Goal: Book appointment/travel/reservation

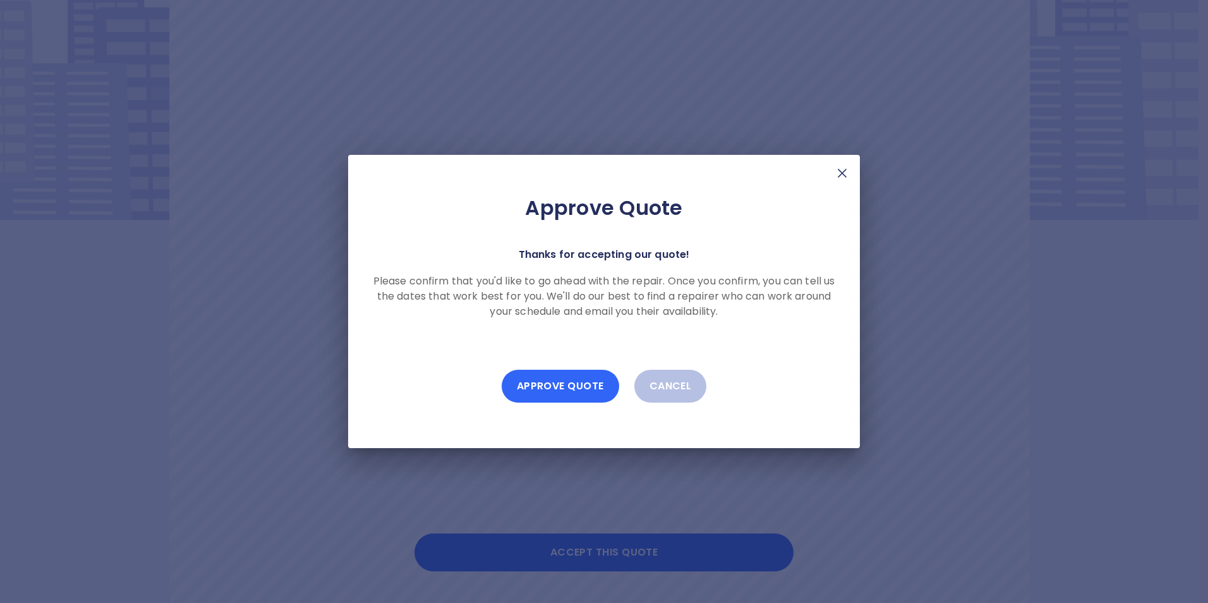
click at [553, 388] on button "Approve Quote" at bounding box center [560, 386] width 117 height 33
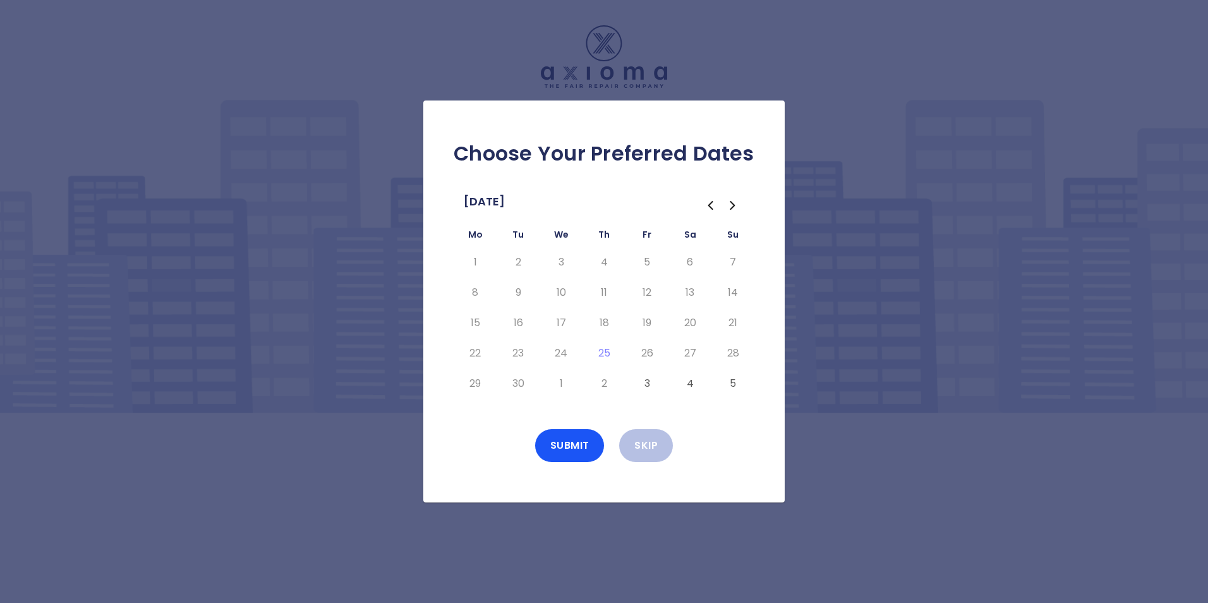
click at [732, 206] on icon "Go to the Next Month" at bounding box center [732, 205] width 15 height 15
click at [647, 264] on button "3" at bounding box center [646, 262] width 23 height 20
click at [473, 290] on button "6" at bounding box center [475, 292] width 23 height 20
click at [512, 291] on button "7" at bounding box center [518, 292] width 23 height 20
click at [563, 289] on button "8" at bounding box center [561, 292] width 23 height 20
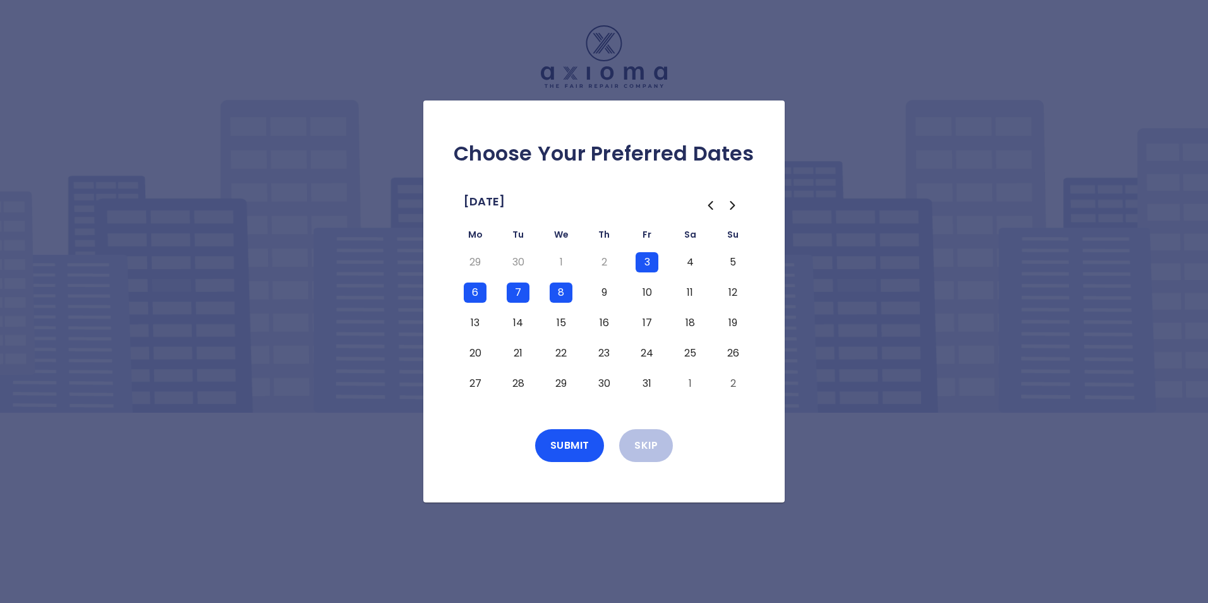
click at [601, 291] on button "9" at bounding box center [603, 292] width 23 height 20
click at [646, 291] on button "10" at bounding box center [646, 292] width 23 height 20
click at [564, 443] on button "Submit" at bounding box center [569, 445] width 69 height 33
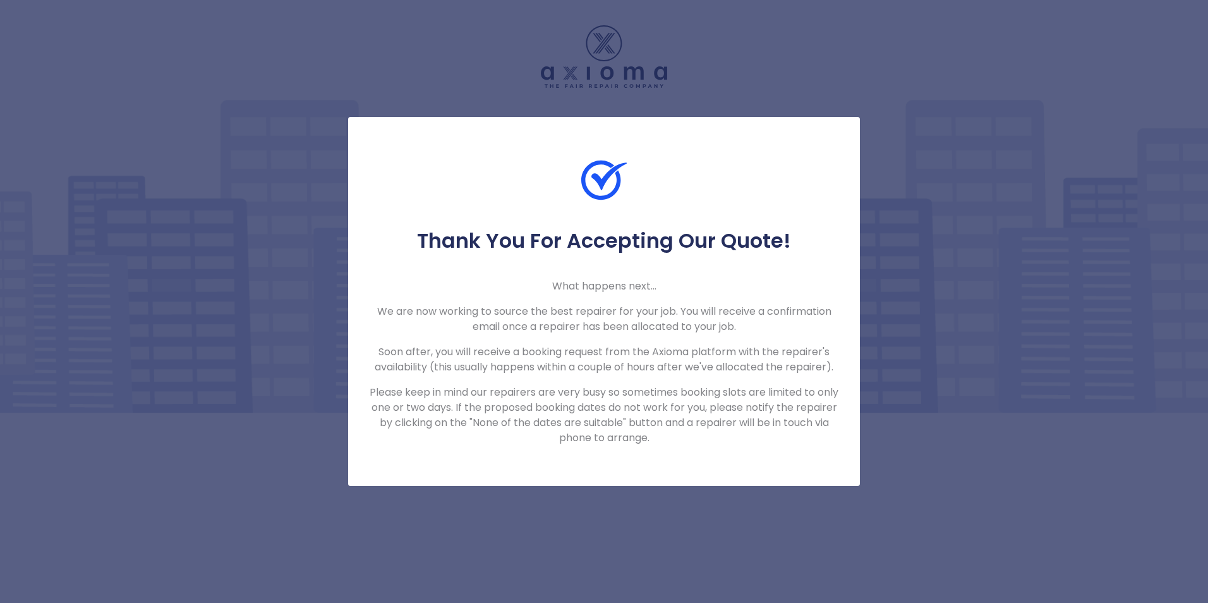
click at [632, 508] on div "Thank You For Accepting Our Quote! What happens next... We are now working to s…" at bounding box center [604, 301] width 1208 height 603
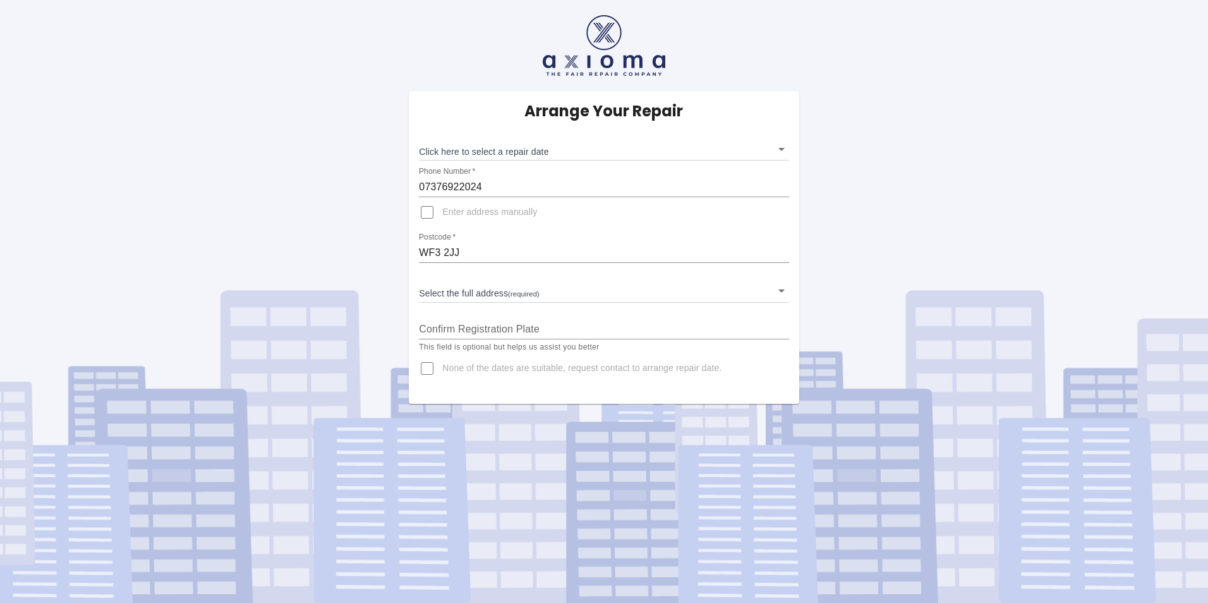
click at [760, 145] on body "Arrange Your Repair Click here to select a repair date ​ Phone Number   * 07376…" at bounding box center [604, 301] width 1208 height 603
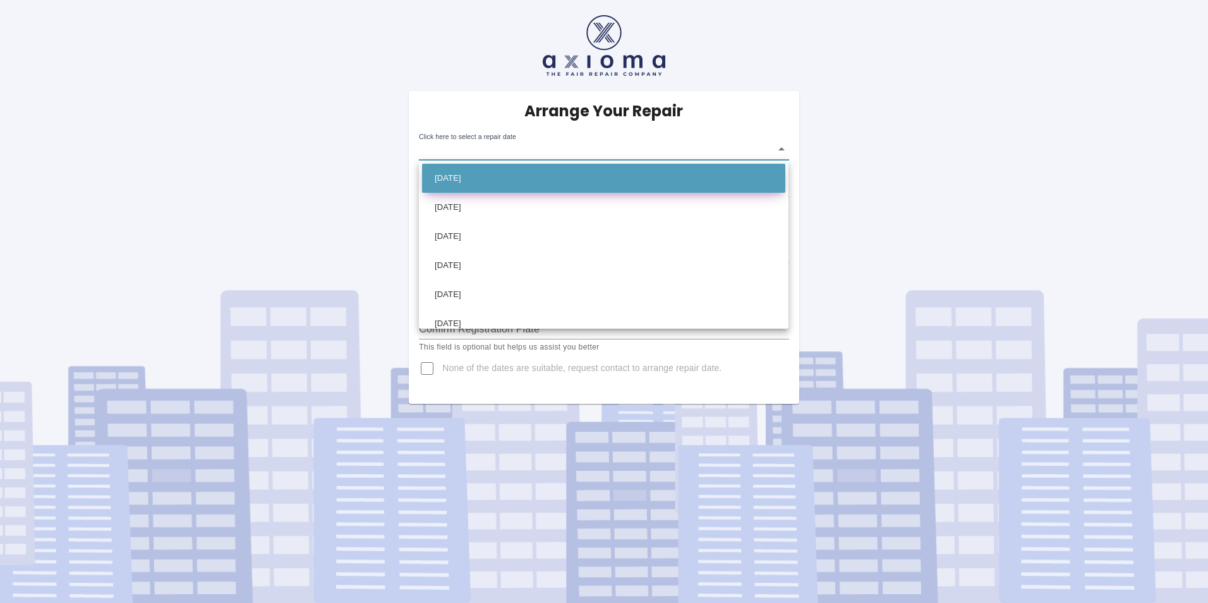
click at [503, 174] on li "[DATE]" at bounding box center [603, 178] width 363 height 29
type input "[DATE]T00:00:00.000Z"
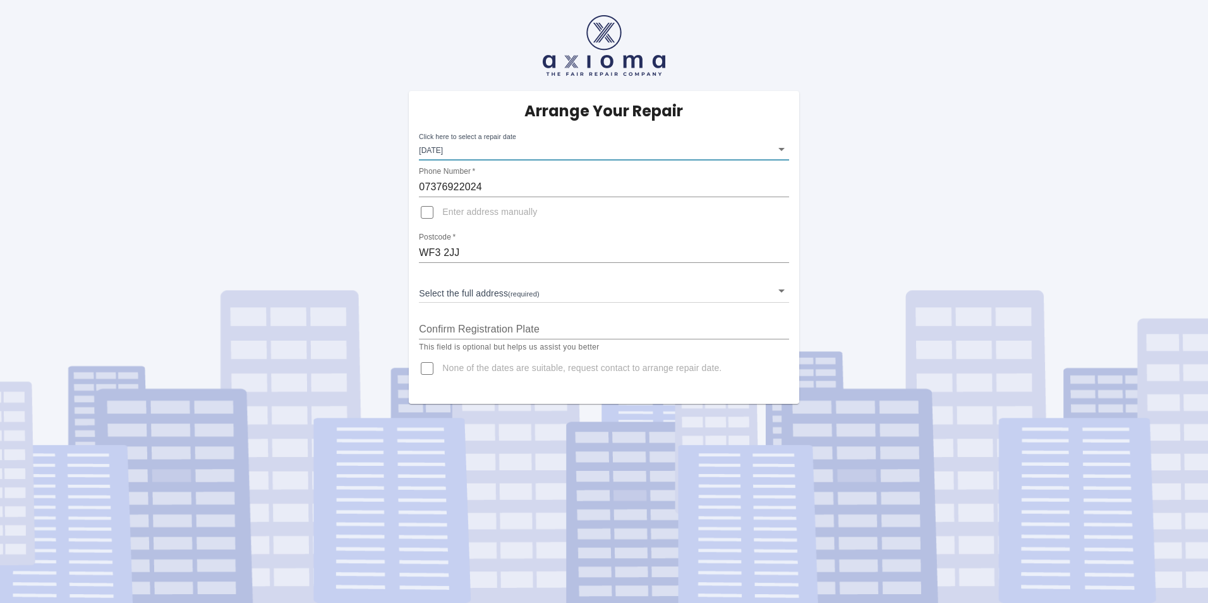
click at [450, 288] on body "Arrange Your Repair Click here to select a repair date [DATE] [DATE]T00:00:00.0…" at bounding box center [604, 301] width 1208 height 603
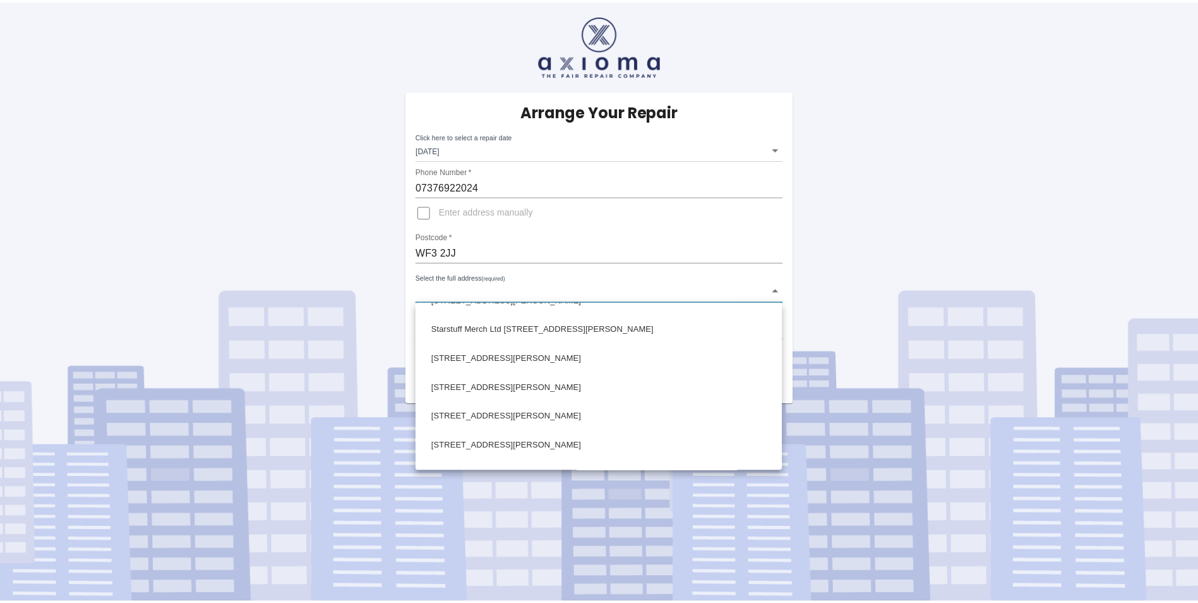
scroll to position [758, 0]
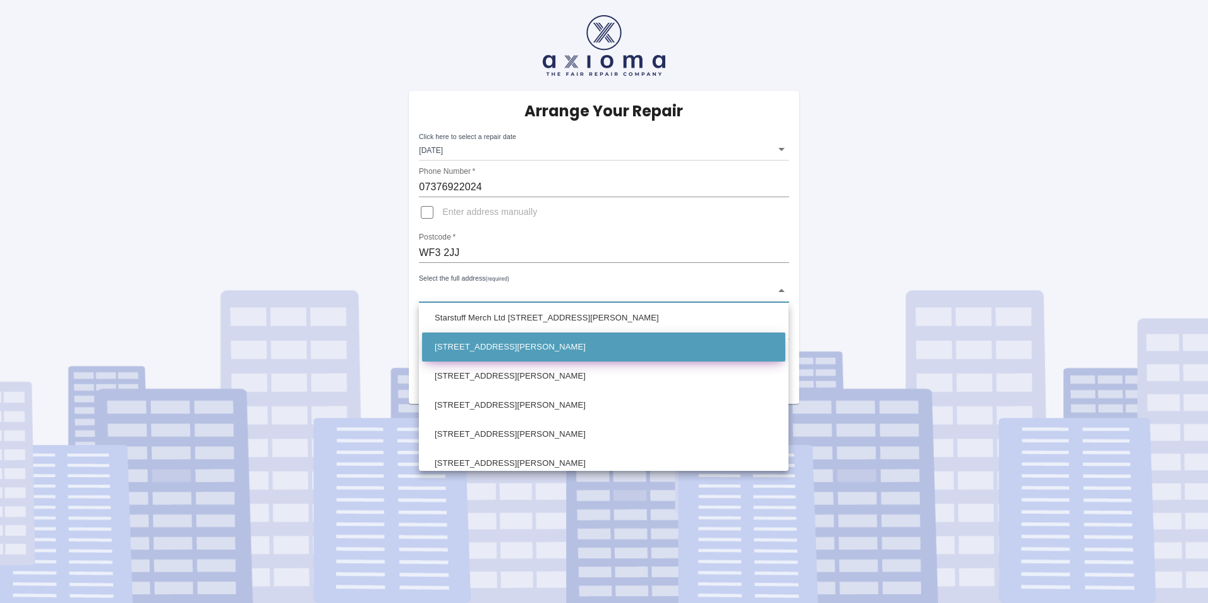
click at [546, 342] on li "[STREET_ADDRESS][PERSON_NAME]" at bounding box center [603, 346] width 363 height 29
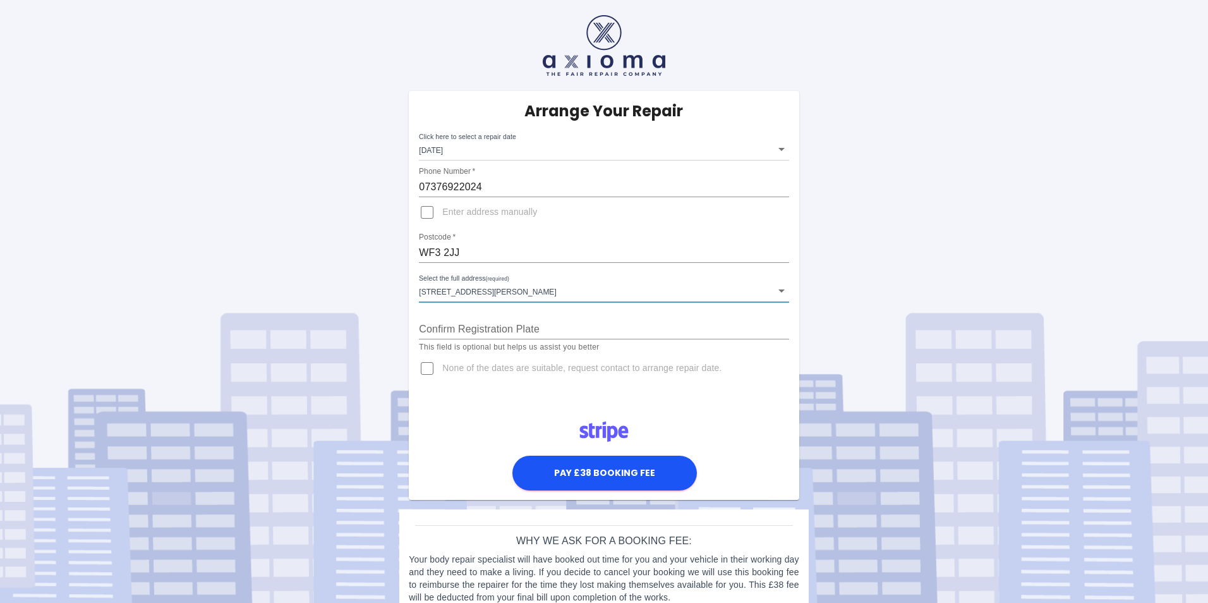
type input "19 Brayshaw Road East Ardsley, Wakefield West Yorkshire"
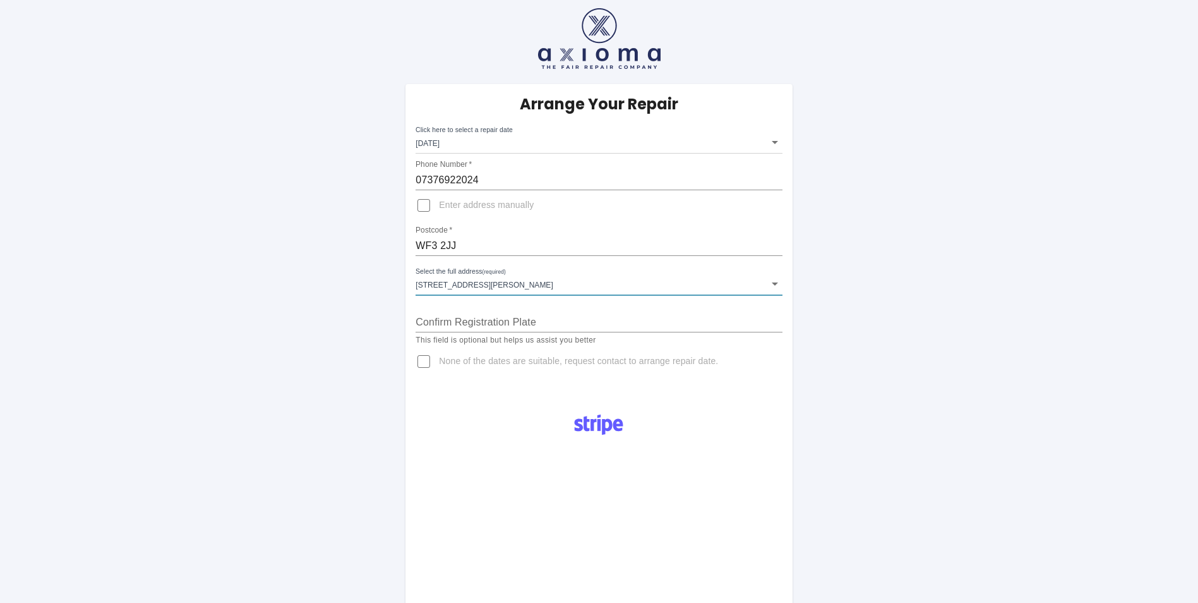
scroll to position [0, 0]
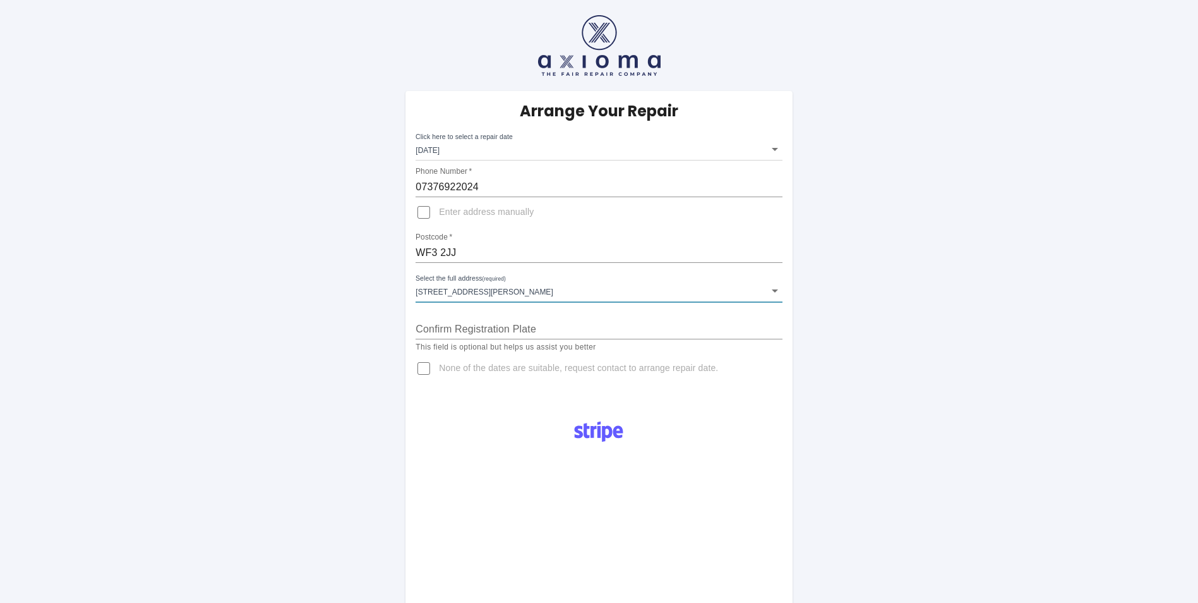
click at [484, 330] on input "Confirm Registration Plate" at bounding box center [599, 329] width 366 height 20
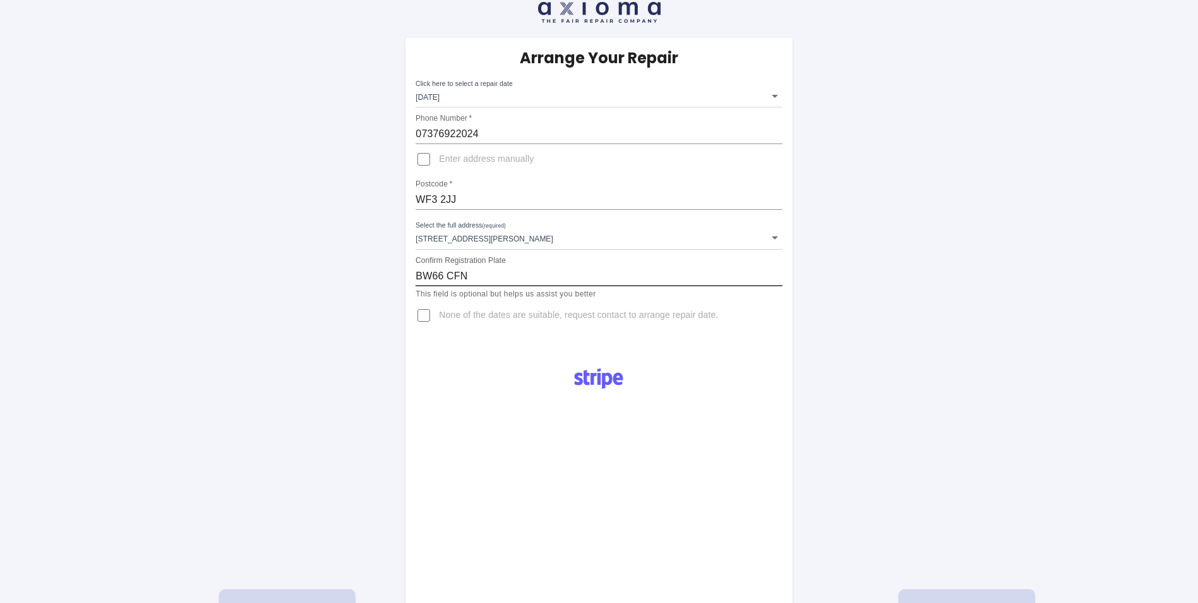
scroll to position [126, 0]
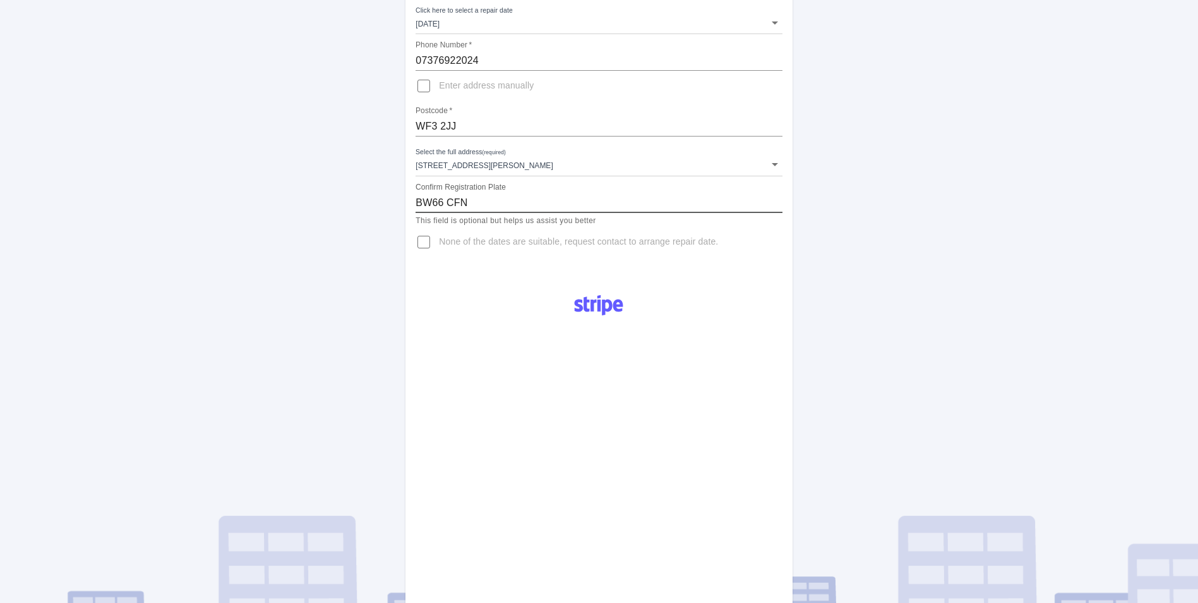
type input "BW66 CFN"
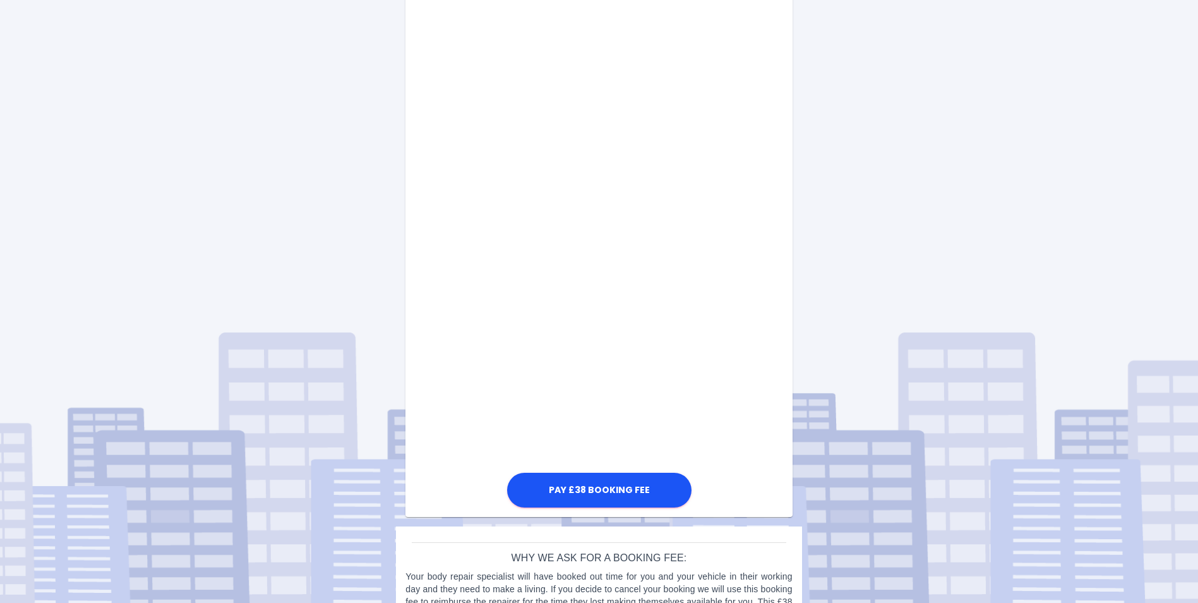
scroll to position [567, 0]
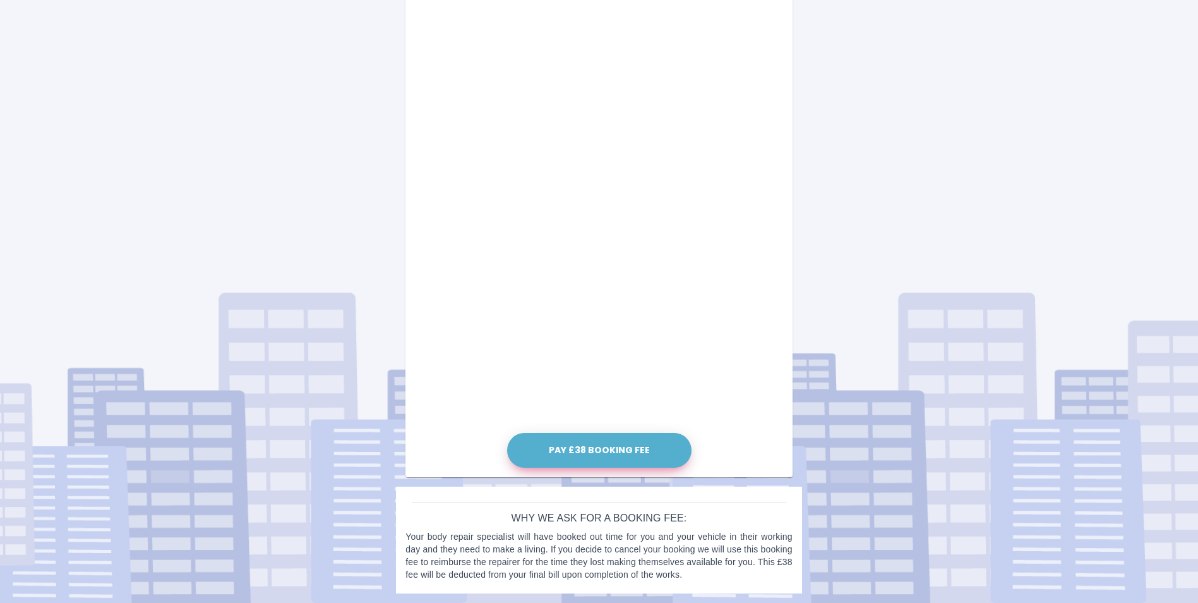
click at [578, 448] on button "Pay £38 Booking Fee" at bounding box center [599, 450] width 184 height 35
